Goal: Feedback & Contribution: Leave review/rating

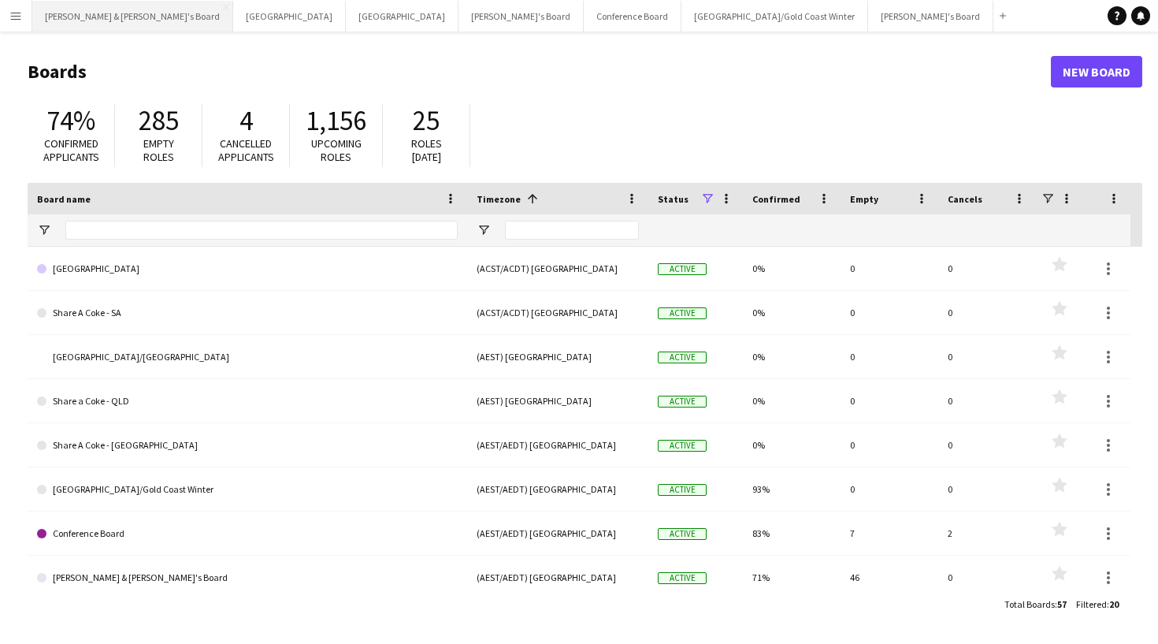
click at [95, 20] on button "[PERSON_NAME] & [PERSON_NAME]'s Board Close" at bounding box center [132, 16] width 201 height 31
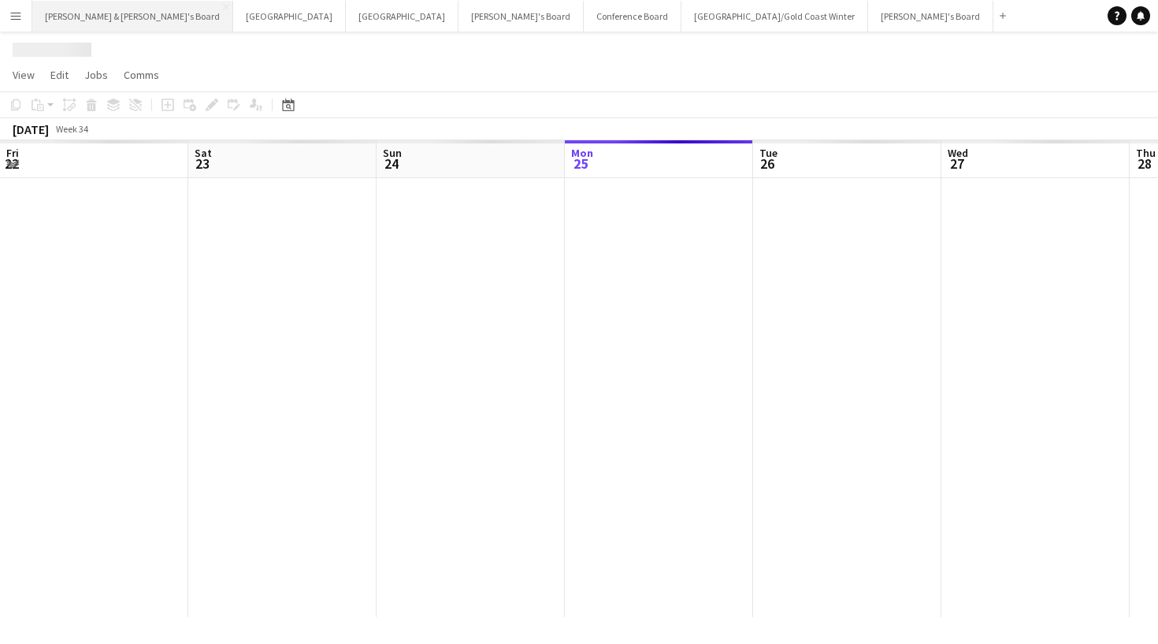
scroll to position [0, 377]
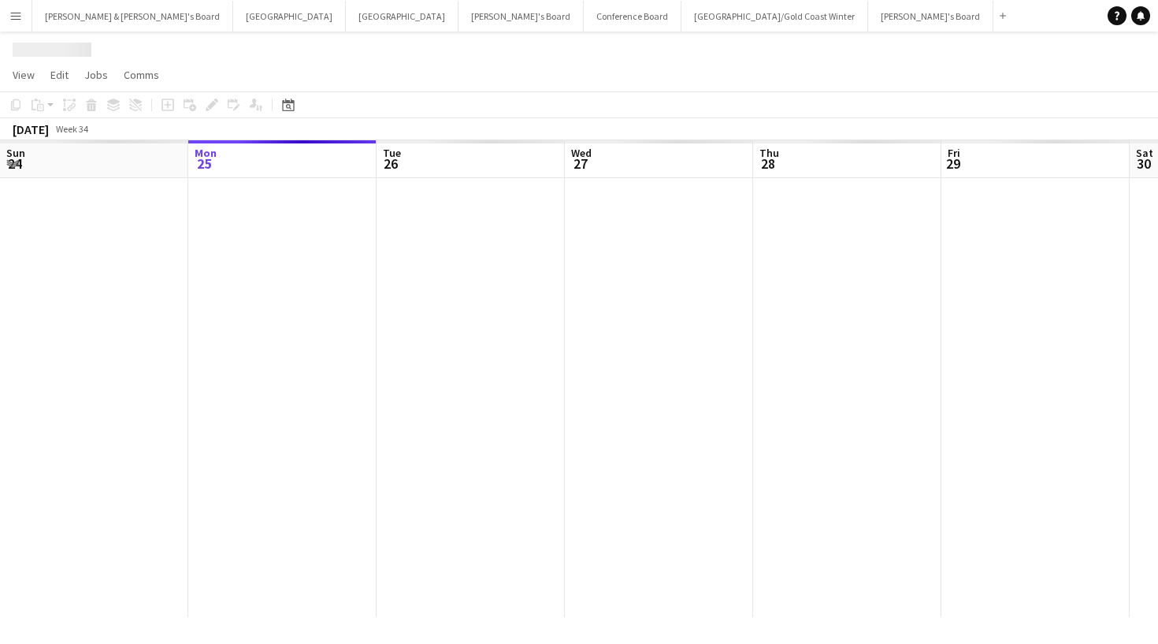
click at [20, 17] on app-icon "Menu" at bounding box center [15, 15] width 13 height 13
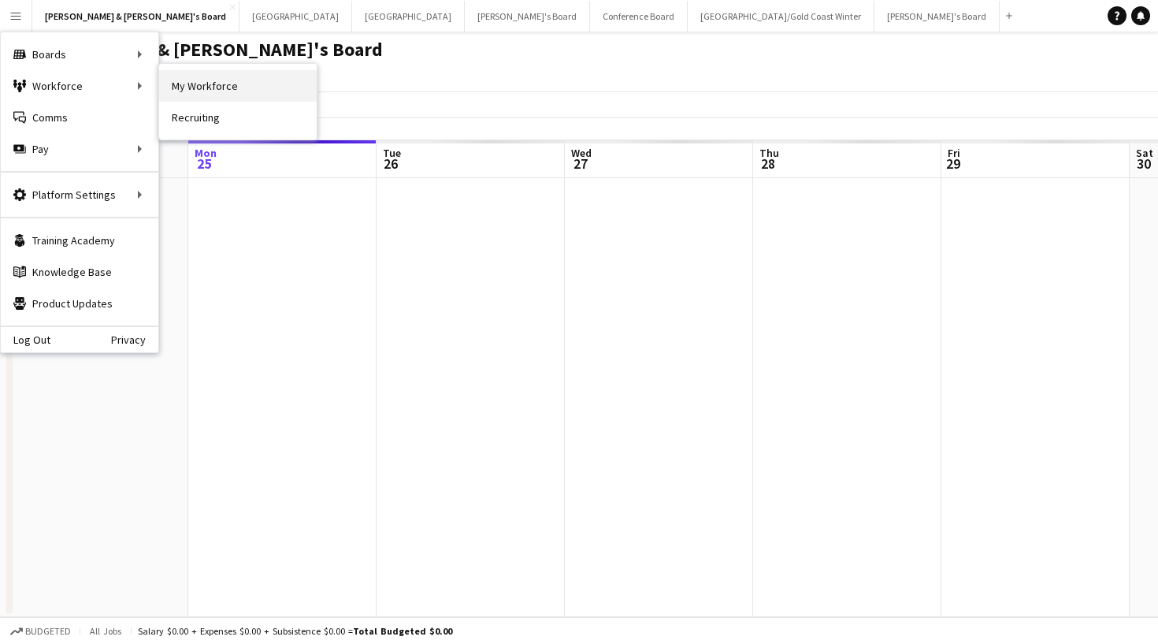
scroll to position [0, 0]
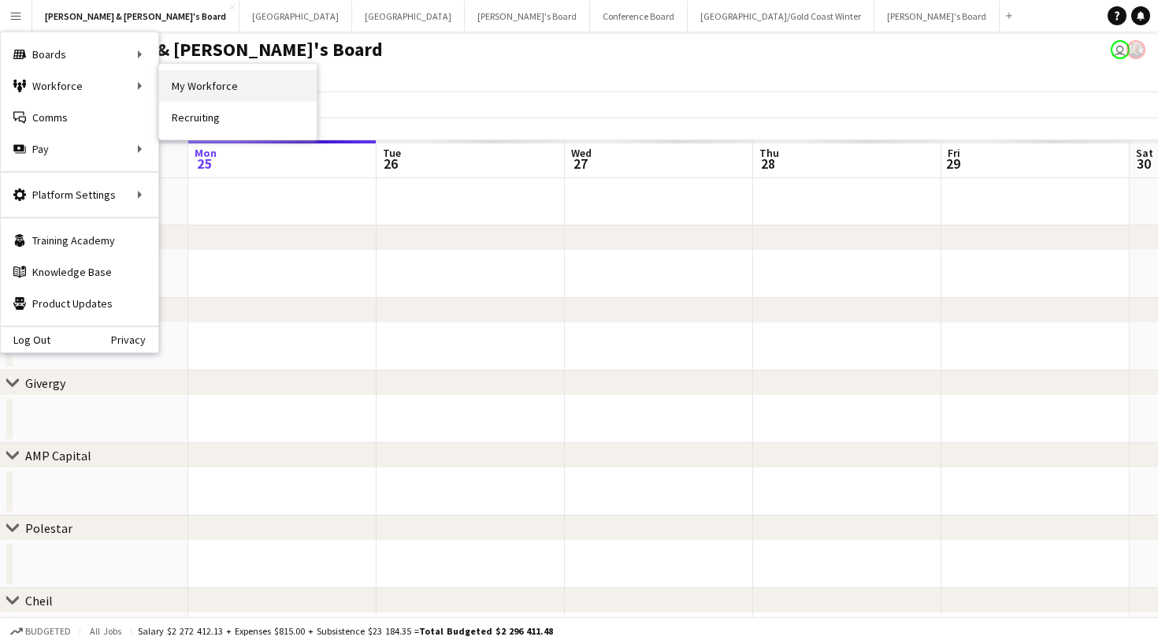
click at [212, 95] on link "My Workforce" at bounding box center [238, 86] width 158 height 32
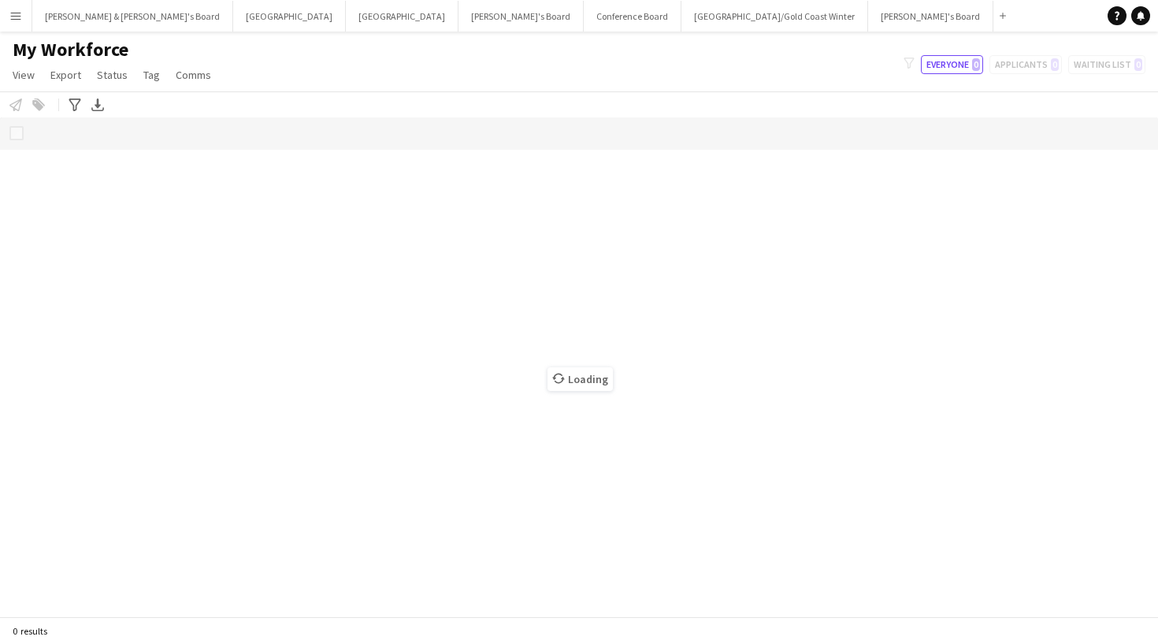
click at [6, 17] on button "Menu" at bounding box center [16, 16] width 32 height 32
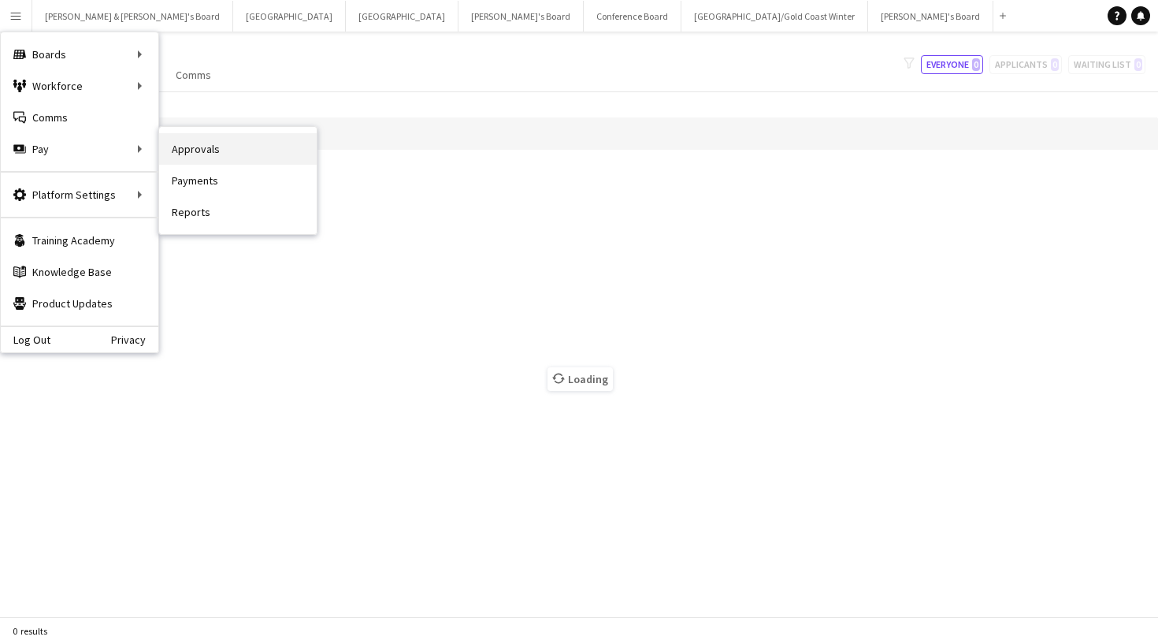
click at [208, 149] on link "Approvals" at bounding box center [238, 149] width 158 height 32
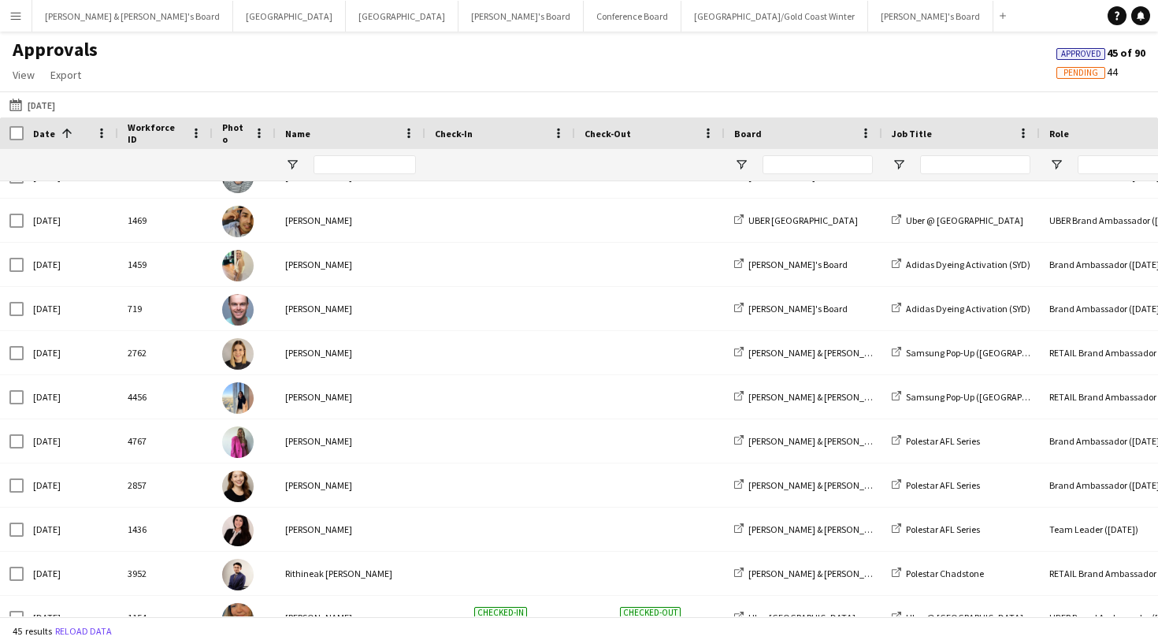
scroll to position [718, 0]
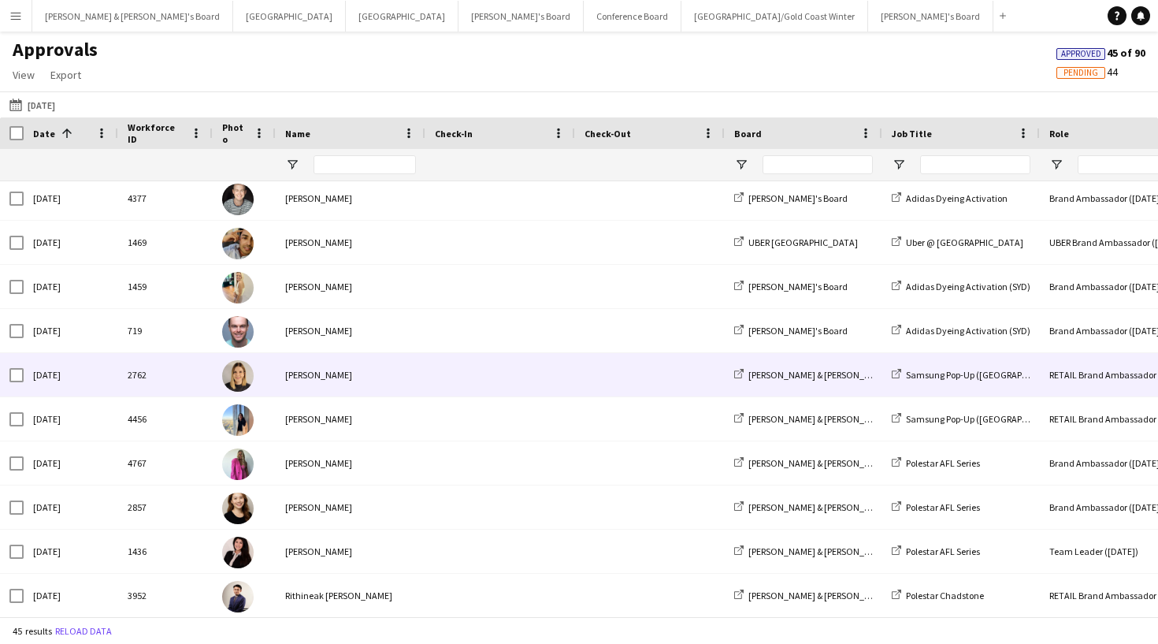
click at [307, 374] on div "[PERSON_NAME]" at bounding box center [351, 374] width 150 height 43
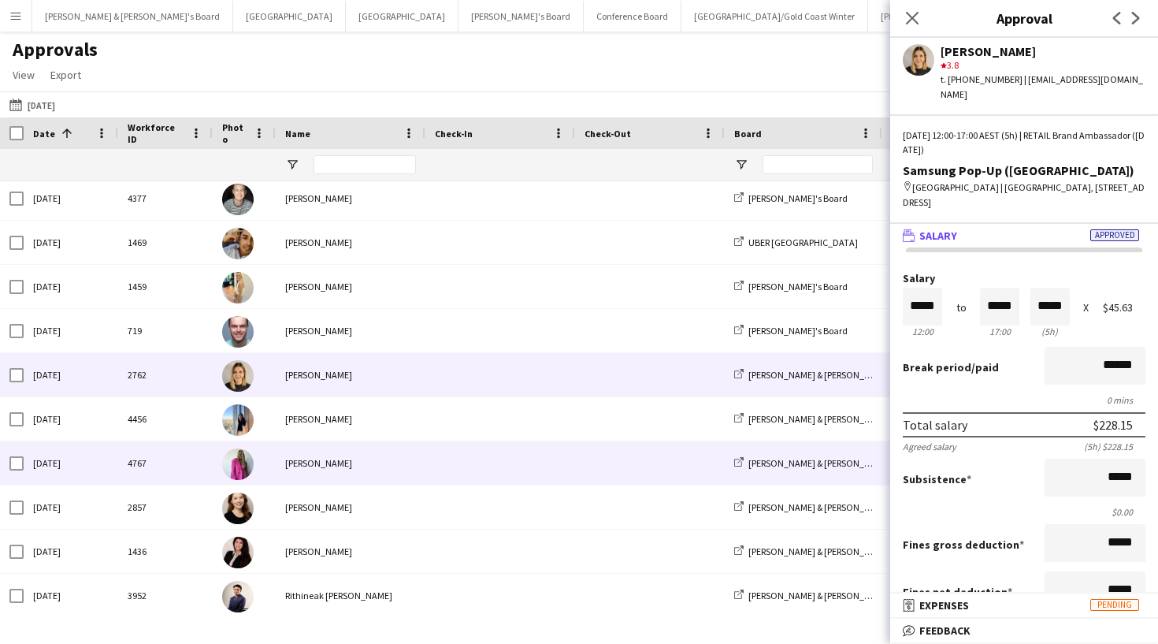
click at [309, 462] on div "[PERSON_NAME]" at bounding box center [351, 462] width 150 height 43
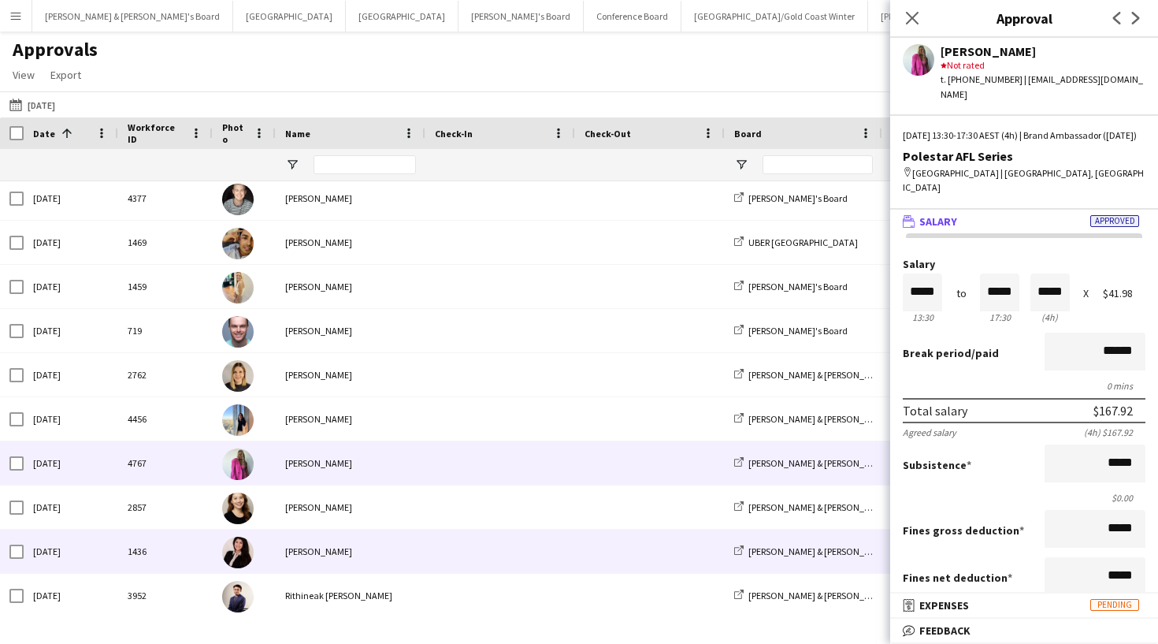
click at [314, 540] on div "[PERSON_NAME]" at bounding box center [351, 550] width 150 height 43
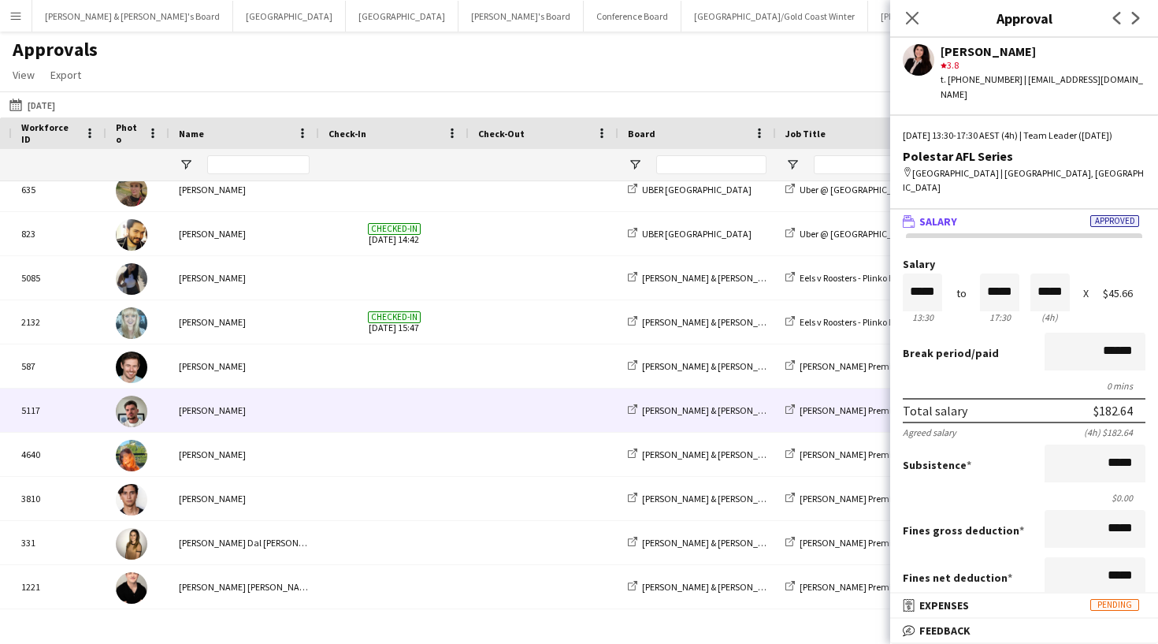
click at [234, 416] on div "[PERSON_NAME]" at bounding box center [244, 409] width 150 height 43
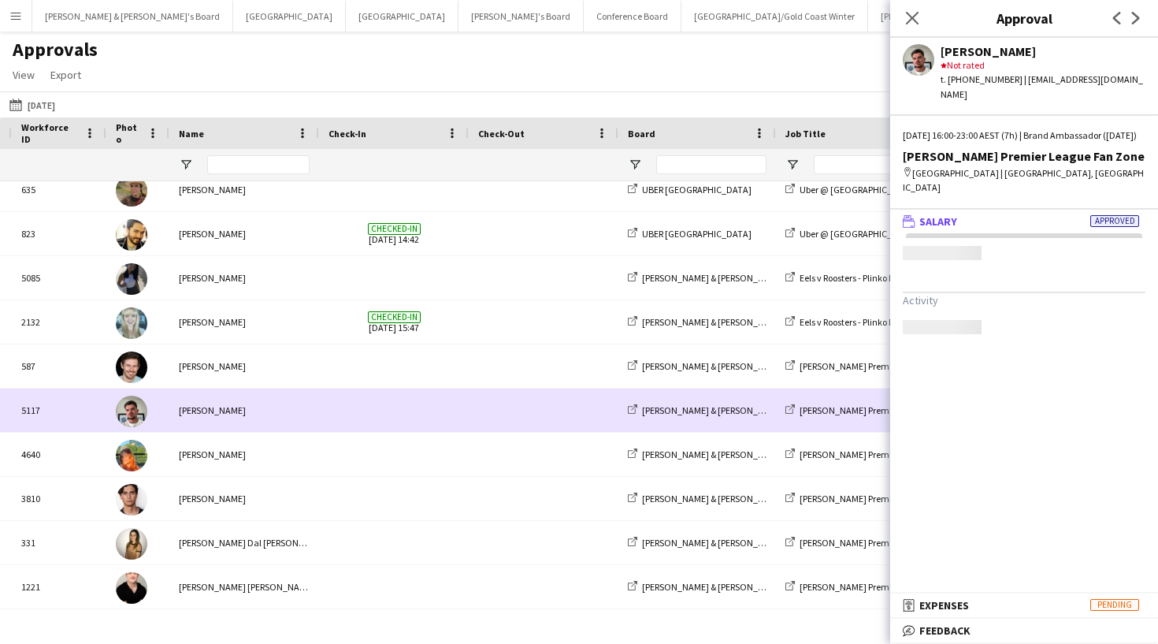
click at [258, 368] on div "[PERSON_NAME]" at bounding box center [244, 365] width 150 height 43
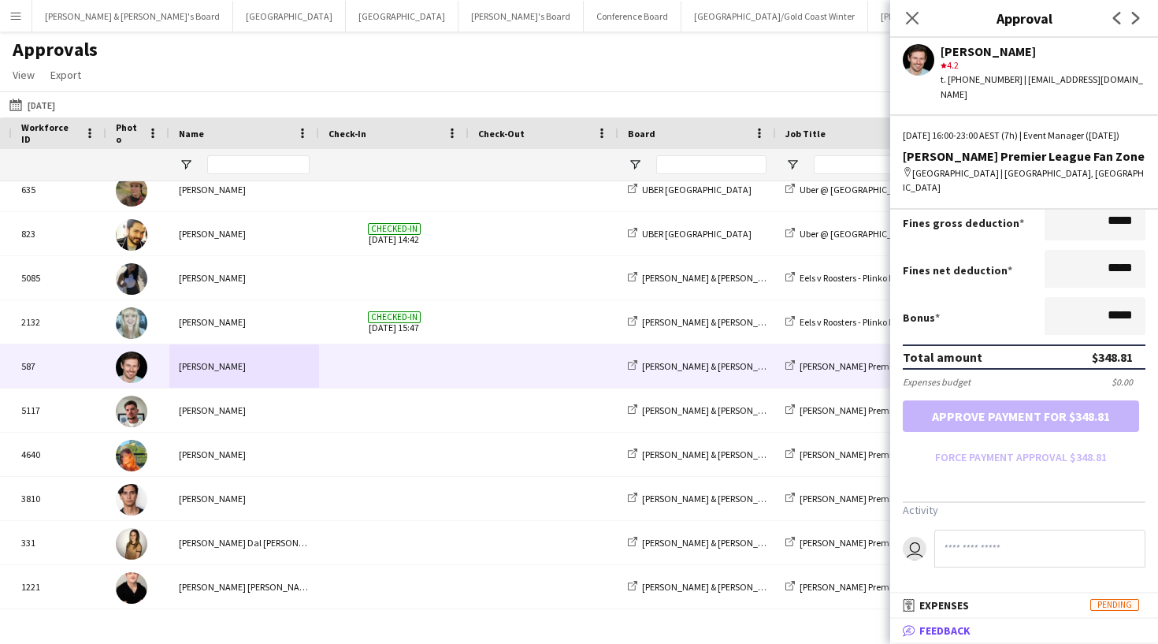
click at [756, 575] on span "Feedback" at bounding box center [944, 630] width 51 height 14
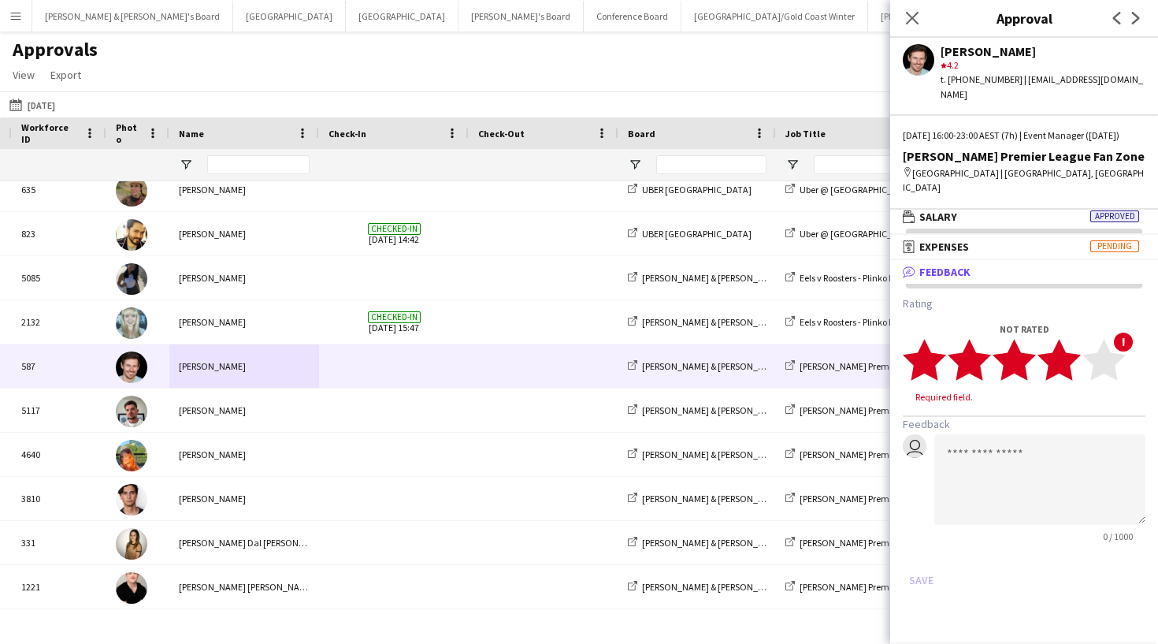
click at [756, 359] on icon "star" at bounding box center [1058, 359] width 43 height 43
click at [756, 437] on textarea at bounding box center [1039, 464] width 211 height 91
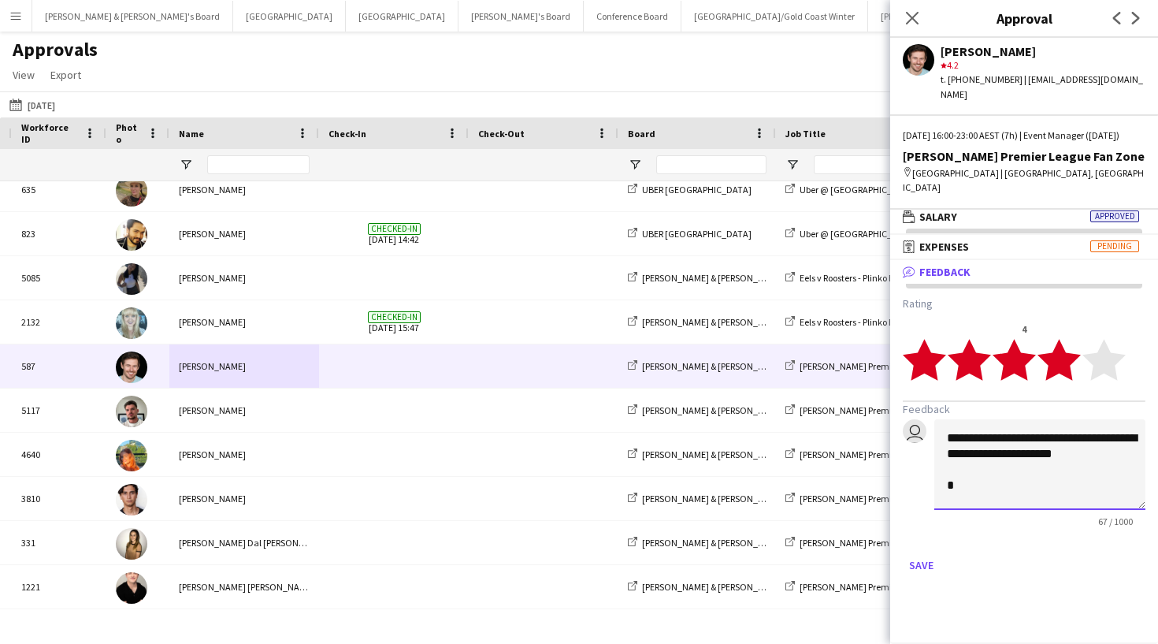
paste textarea "**********"
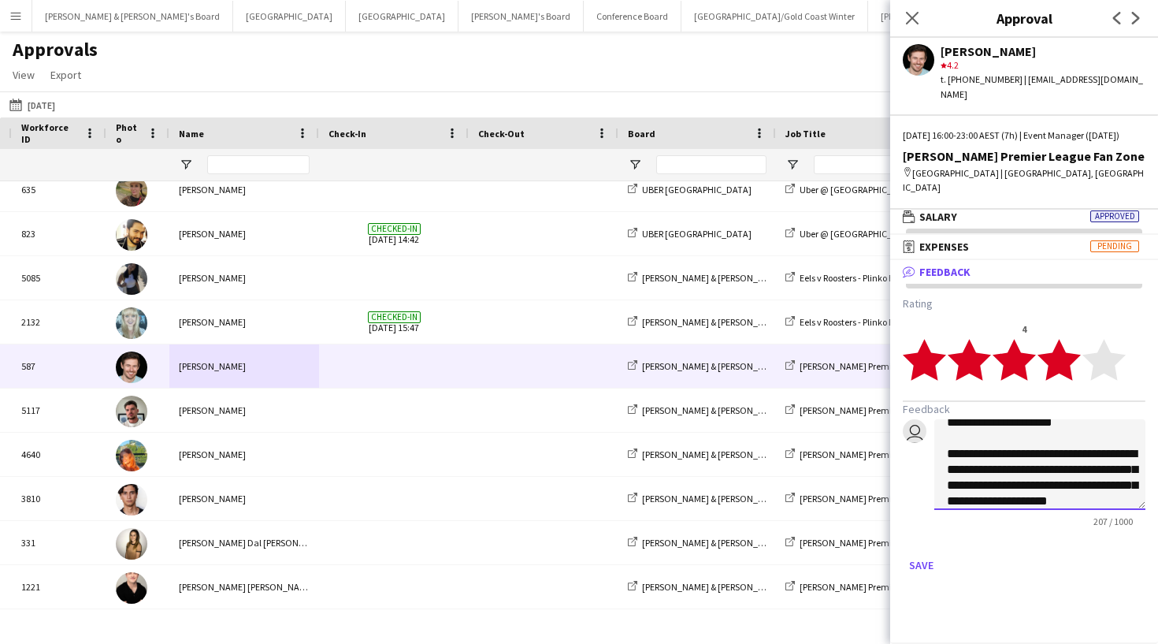
scroll to position [0, 0]
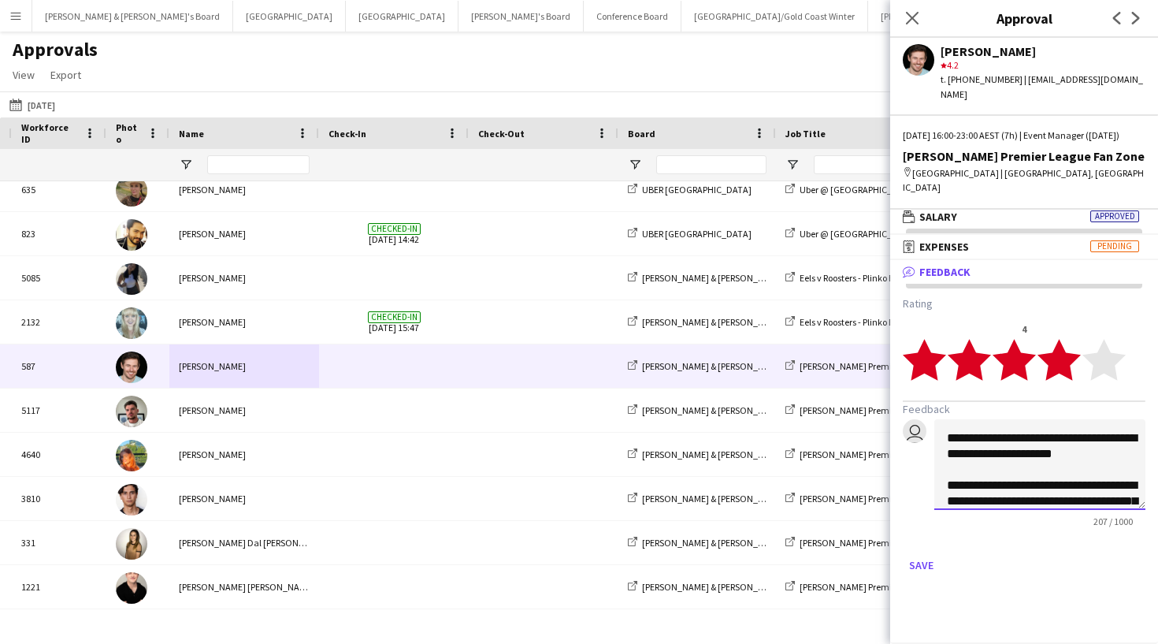
drag, startPoint x: 1019, startPoint y: 496, endPoint x: 940, endPoint y: 396, distance: 127.8
click at [756, 397] on form "**********" at bounding box center [1024, 436] width 243 height 281
click at [756, 478] on textarea "**********" at bounding box center [1039, 464] width 211 height 91
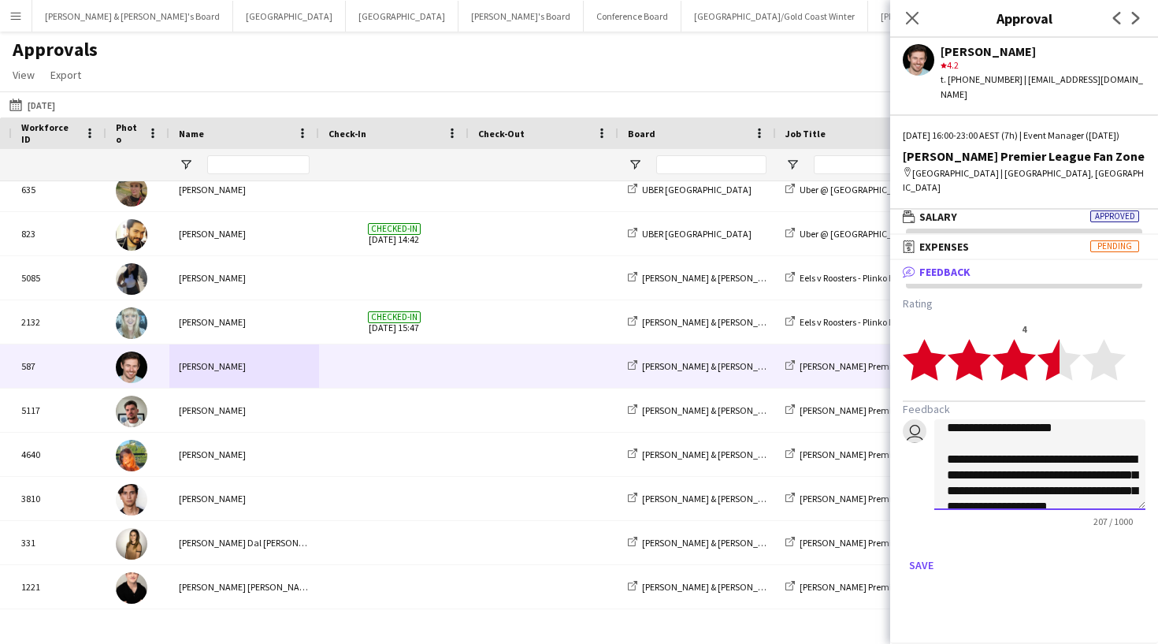
type textarea "**********"
click at [756, 368] on polygon at bounding box center [1058, 359] width 43 height 41
click at [756, 365] on polygon at bounding box center [1013, 359] width 43 height 41
click at [756, 365] on icon "star" at bounding box center [1058, 359] width 43 height 43
click at [756, 359] on polygon at bounding box center [1103, 359] width 43 height 41
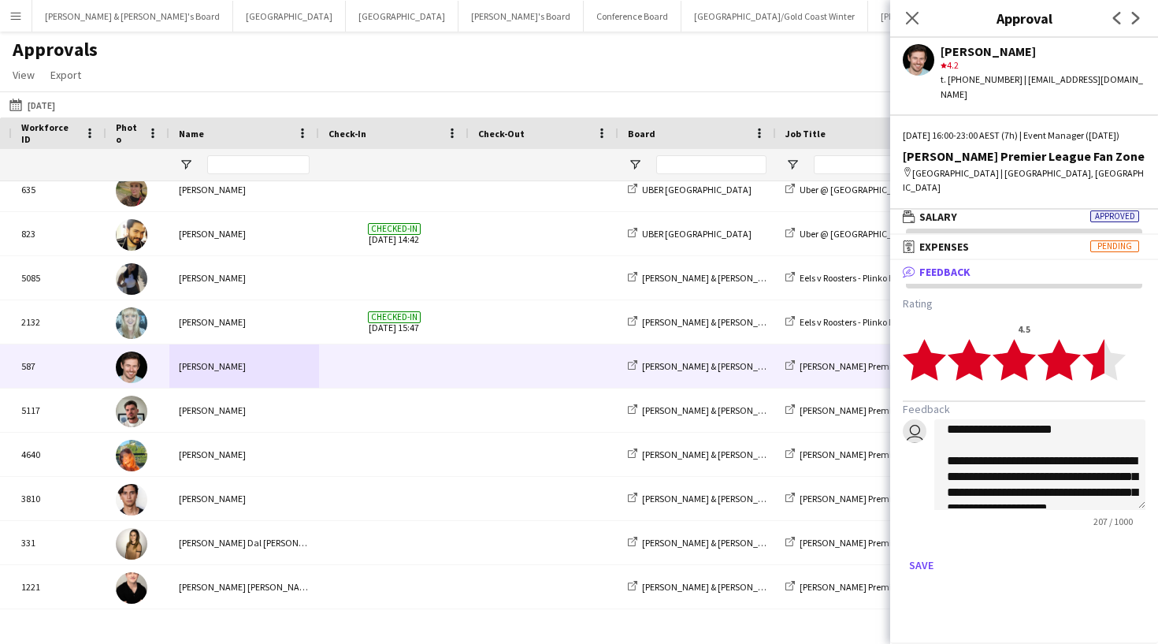
scroll to position [7, 0]
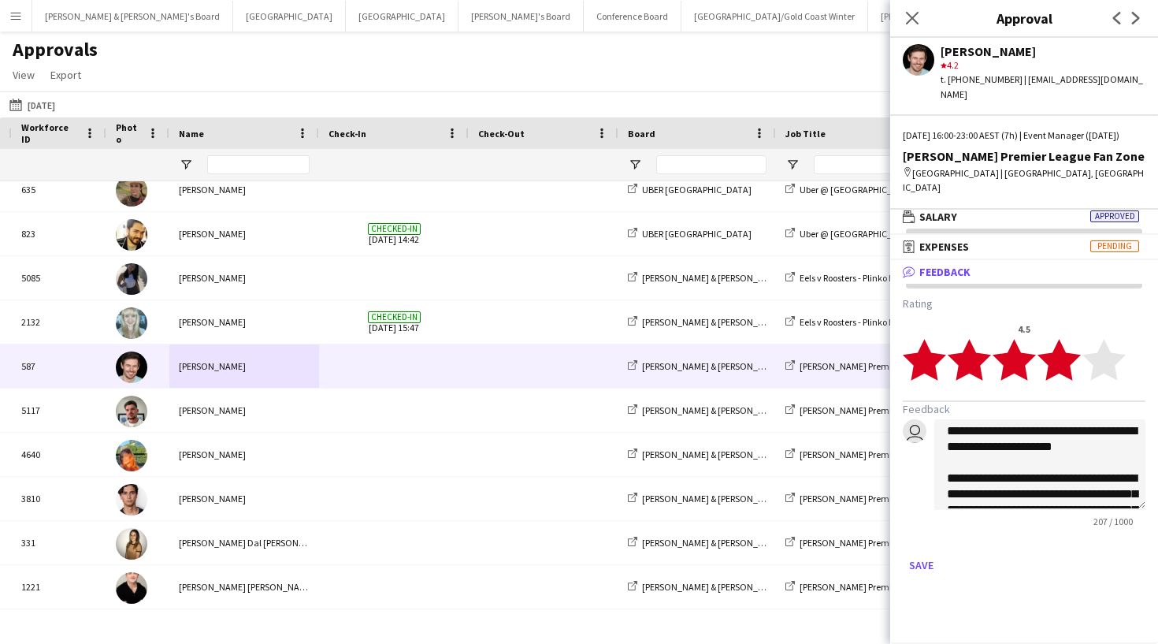
click at [756, 362] on polygon at bounding box center [1058, 359] width 43 height 41
click at [756, 11] on icon "Close pop-in" at bounding box center [911, 17] width 15 height 15
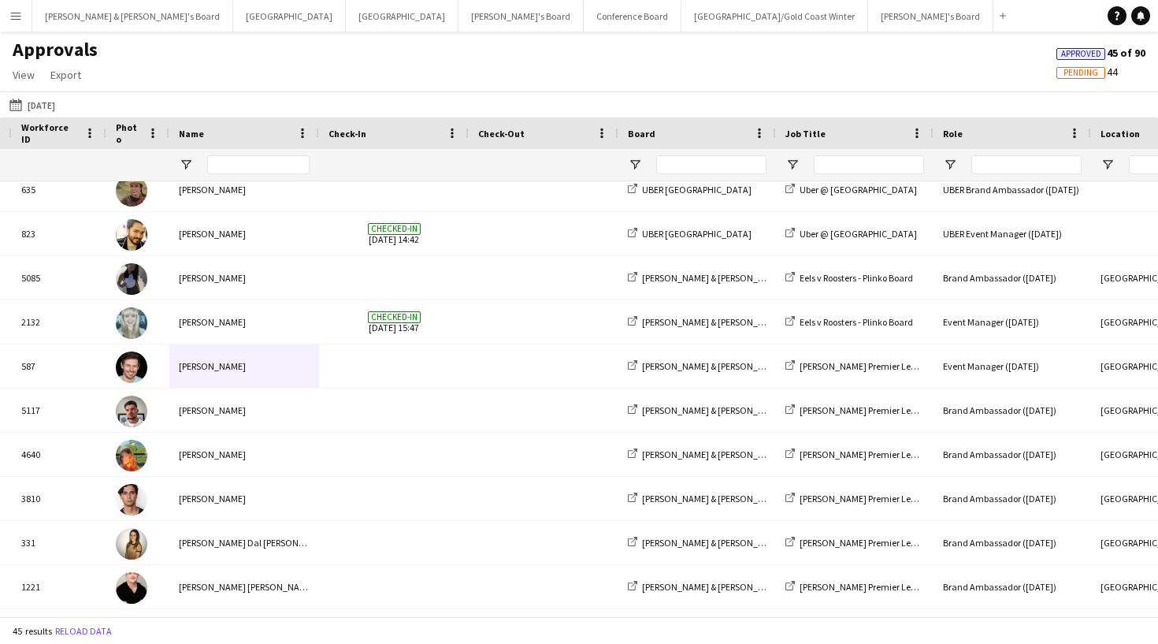
click at [23, 20] on button "Menu" at bounding box center [16, 16] width 32 height 32
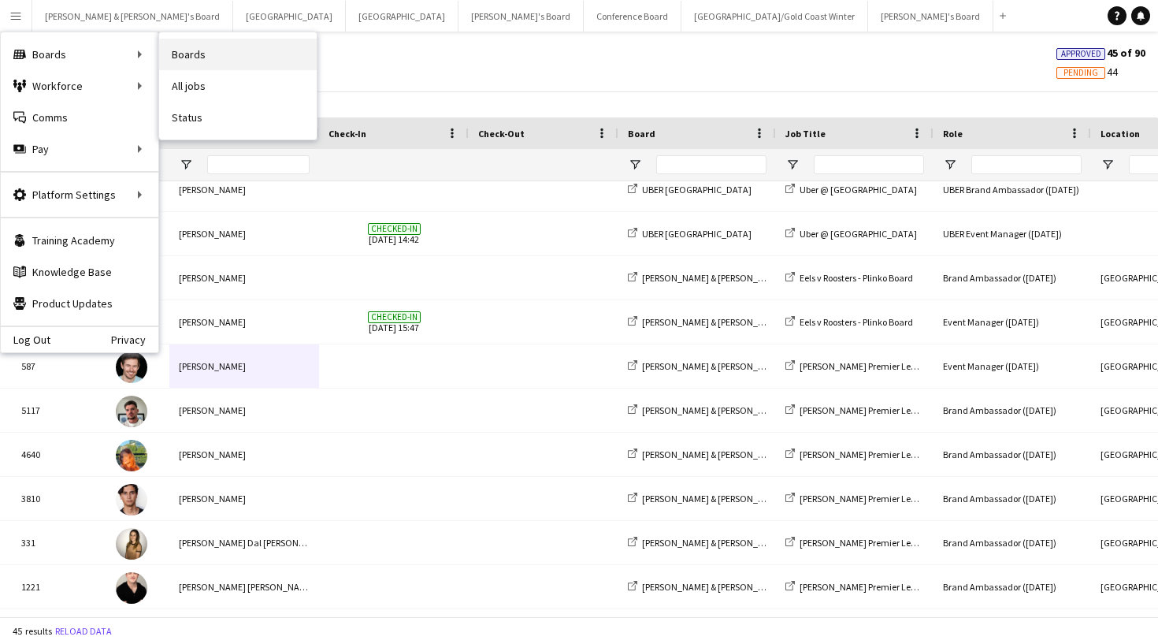
click at [196, 58] on link "Boards" at bounding box center [238, 55] width 158 height 32
